Goal: Information Seeking & Learning: Learn about a topic

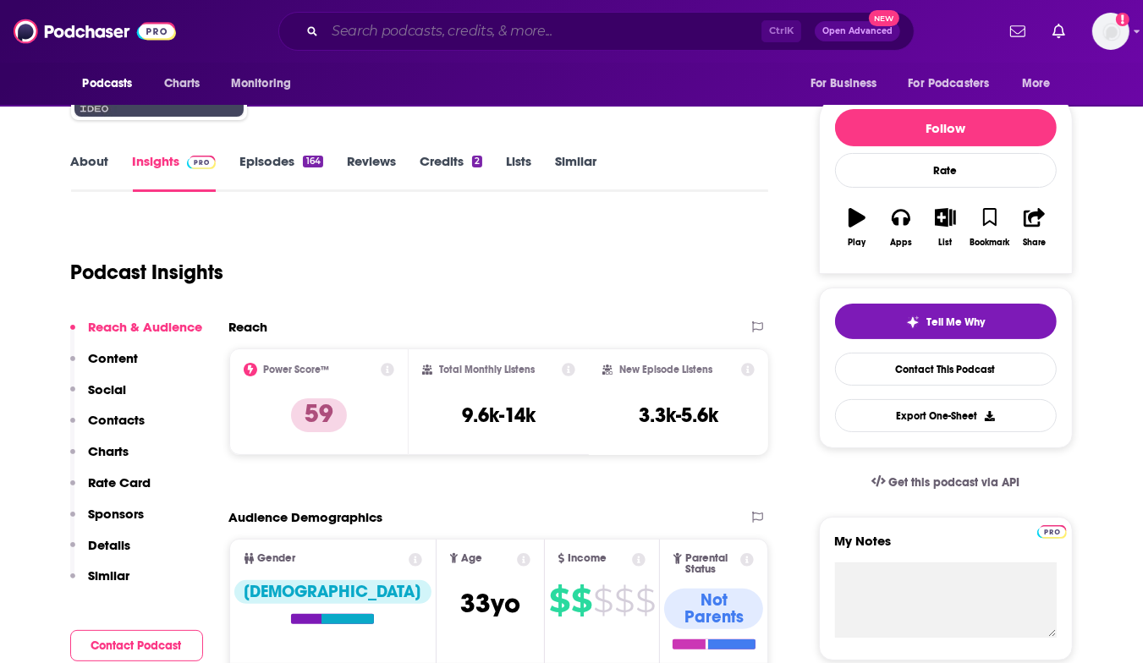
click at [504, 30] on input "Search podcasts, credits, & more..." at bounding box center [543, 31] width 436 height 27
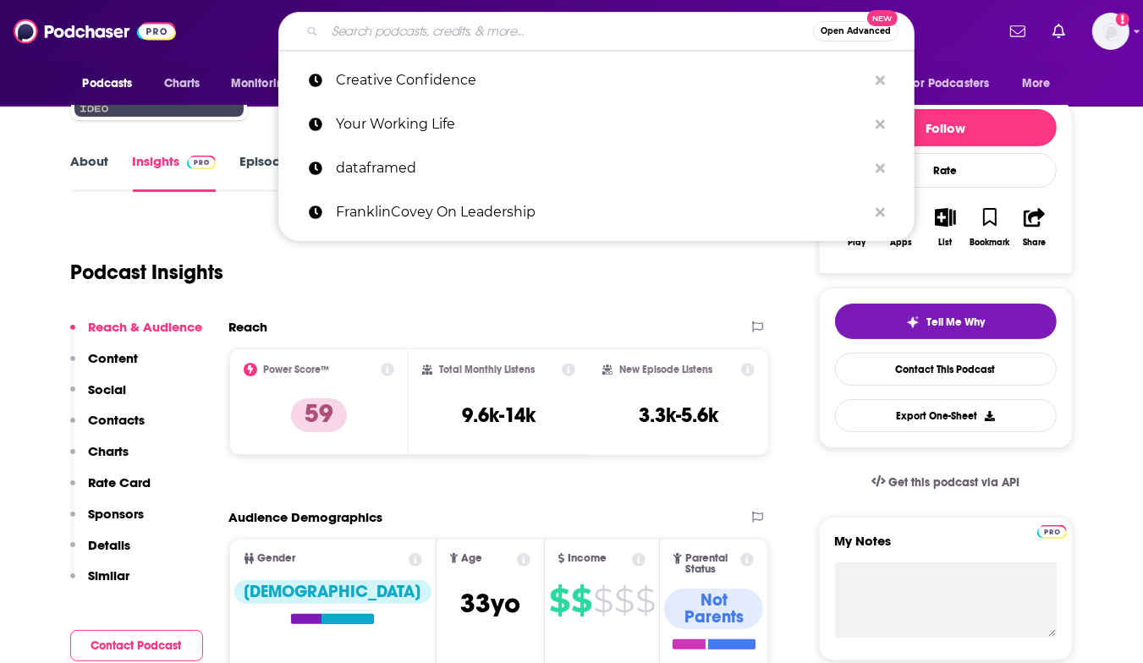
paste input "Curiosity Hour"
type input "Curiosity Hour"
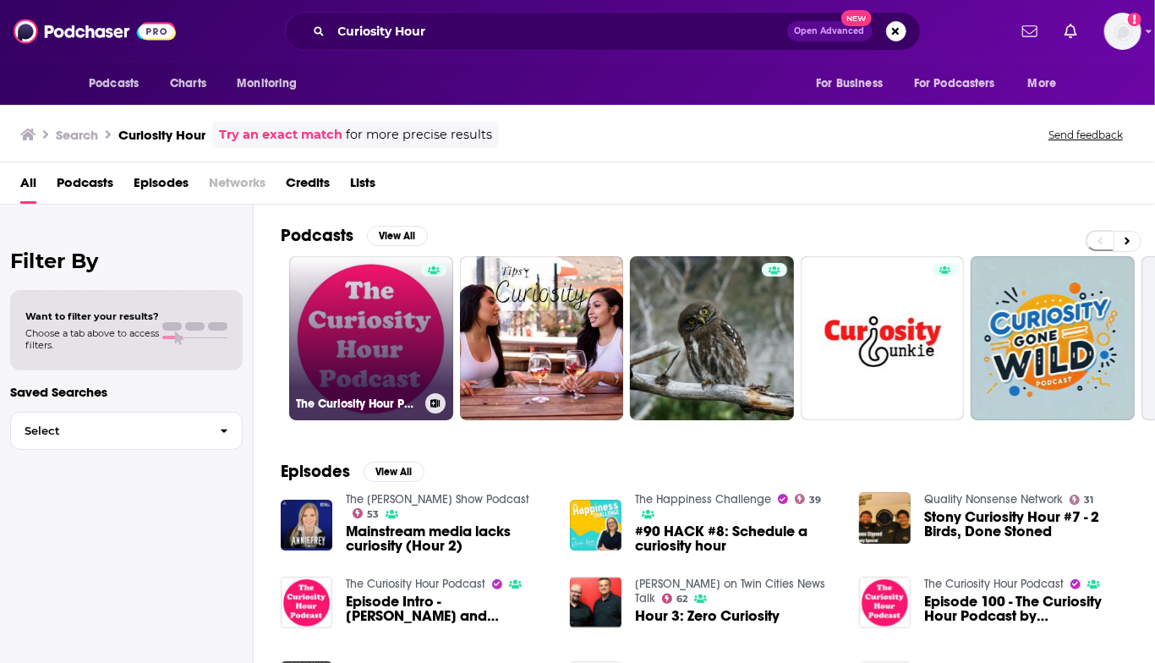
click at [381, 345] on link "The Curiosity Hour Podcast" at bounding box center [371, 338] width 164 height 164
